Goal: Task Accomplishment & Management: Use online tool/utility

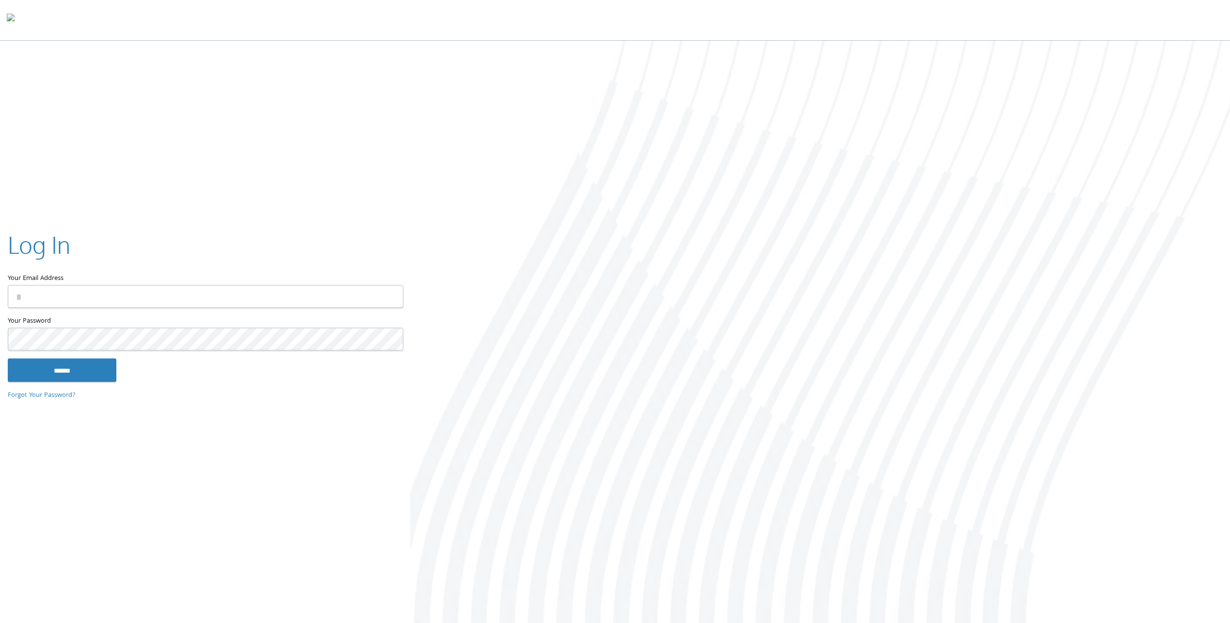
type input "**********"
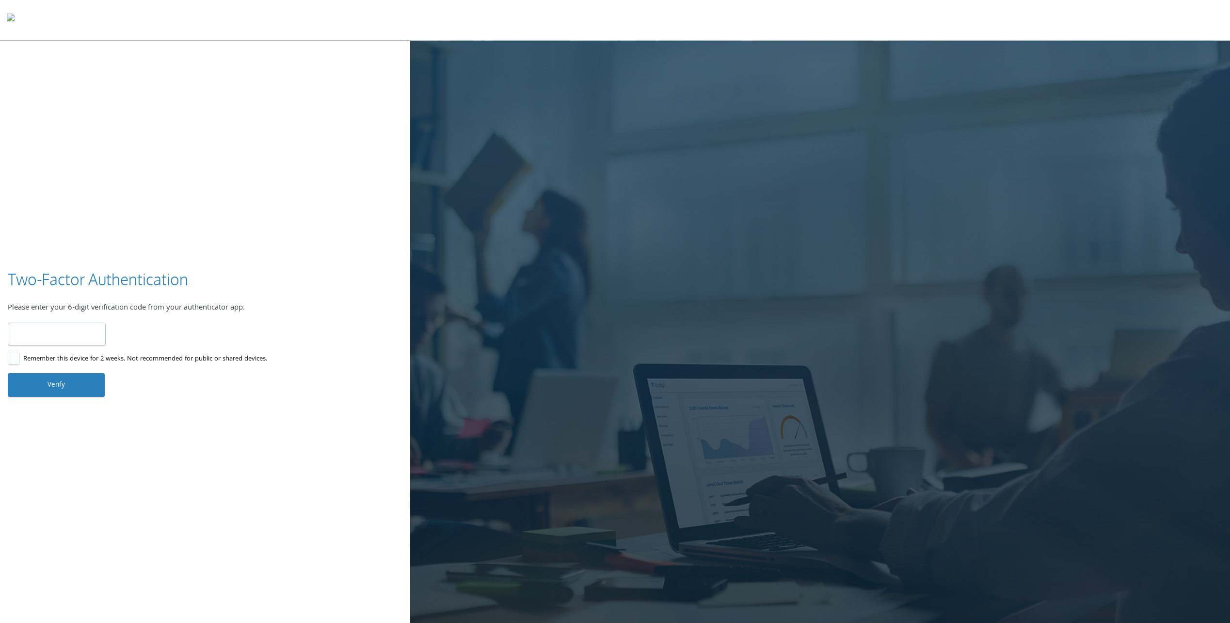
type input "******"
click at [11, 357] on label "Remember this device for 2 weeks. Not recommended for public or shared devices." at bounding box center [137, 359] width 259 height 12
click at [45, 394] on button "Verify" at bounding box center [56, 384] width 97 height 23
